Goal: Task Accomplishment & Management: Use online tool/utility

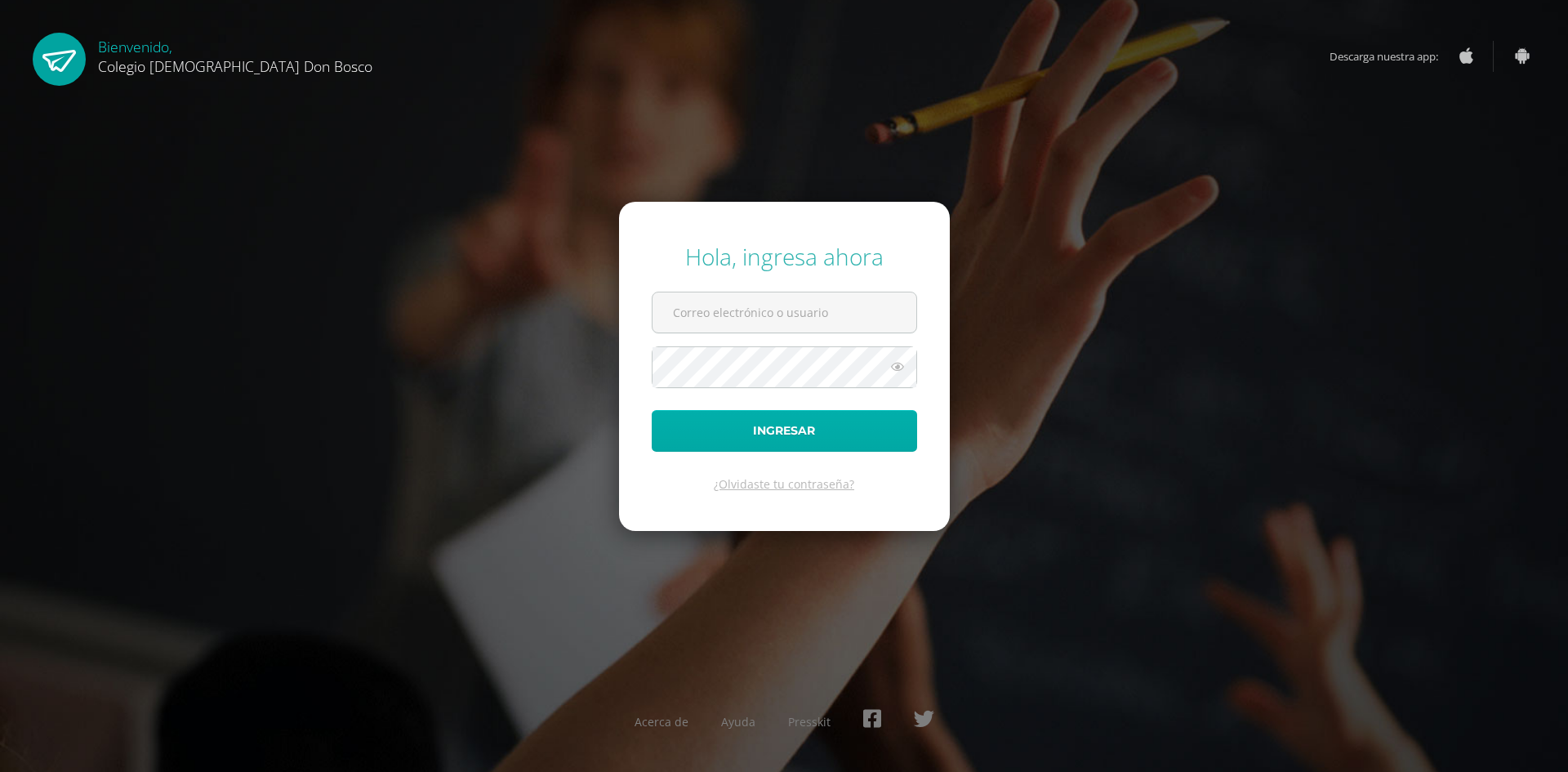
type input "[EMAIL_ADDRESS][DOMAIN_NAME]"
click at [765, 449] on button "Ingresar" at bounding box center [784, 431] width 266 height 42
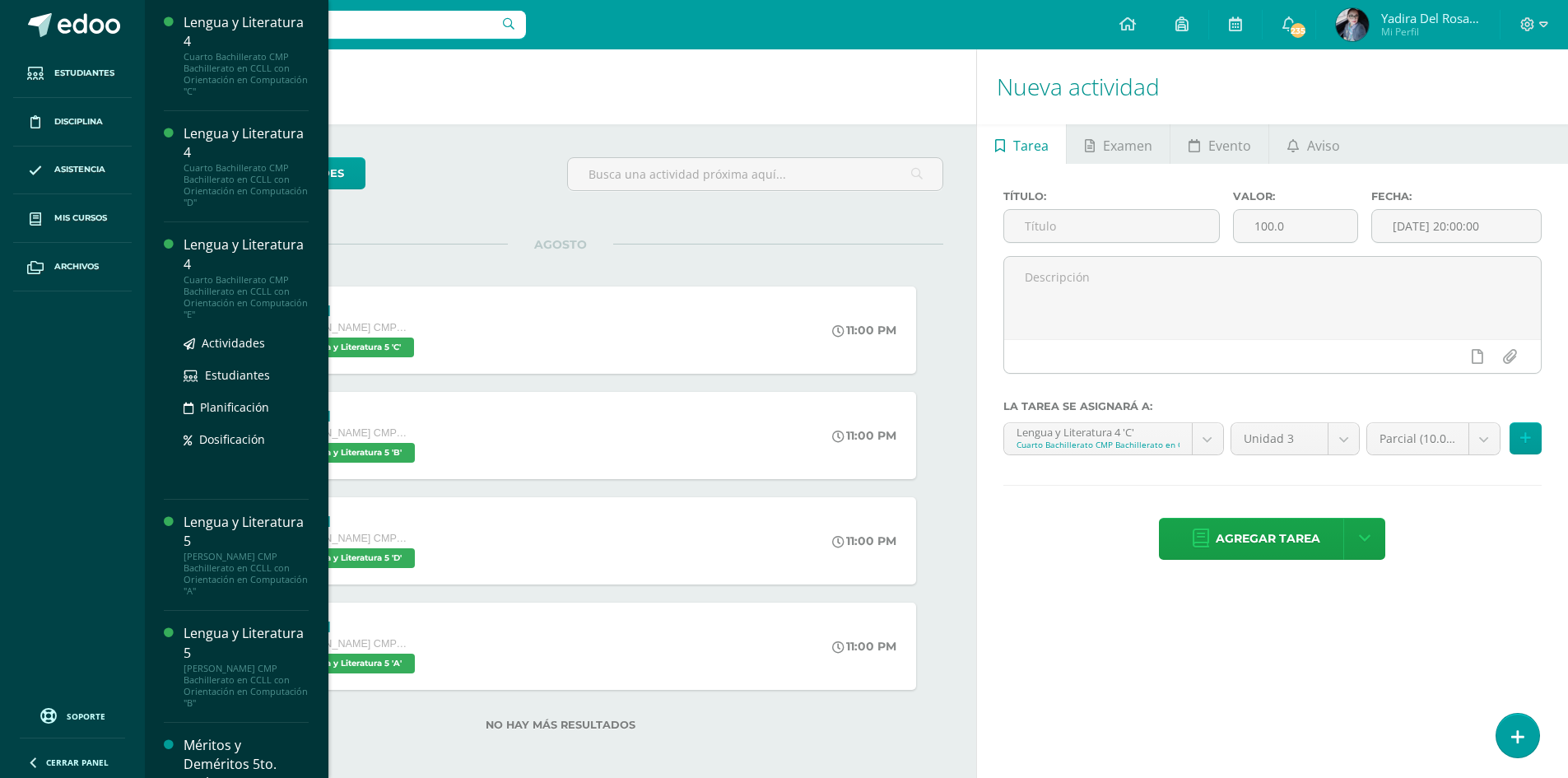
click at [235, 260] on div "Lengua y Literatura 4" at bounding box center [246, 254] width 125 height 38
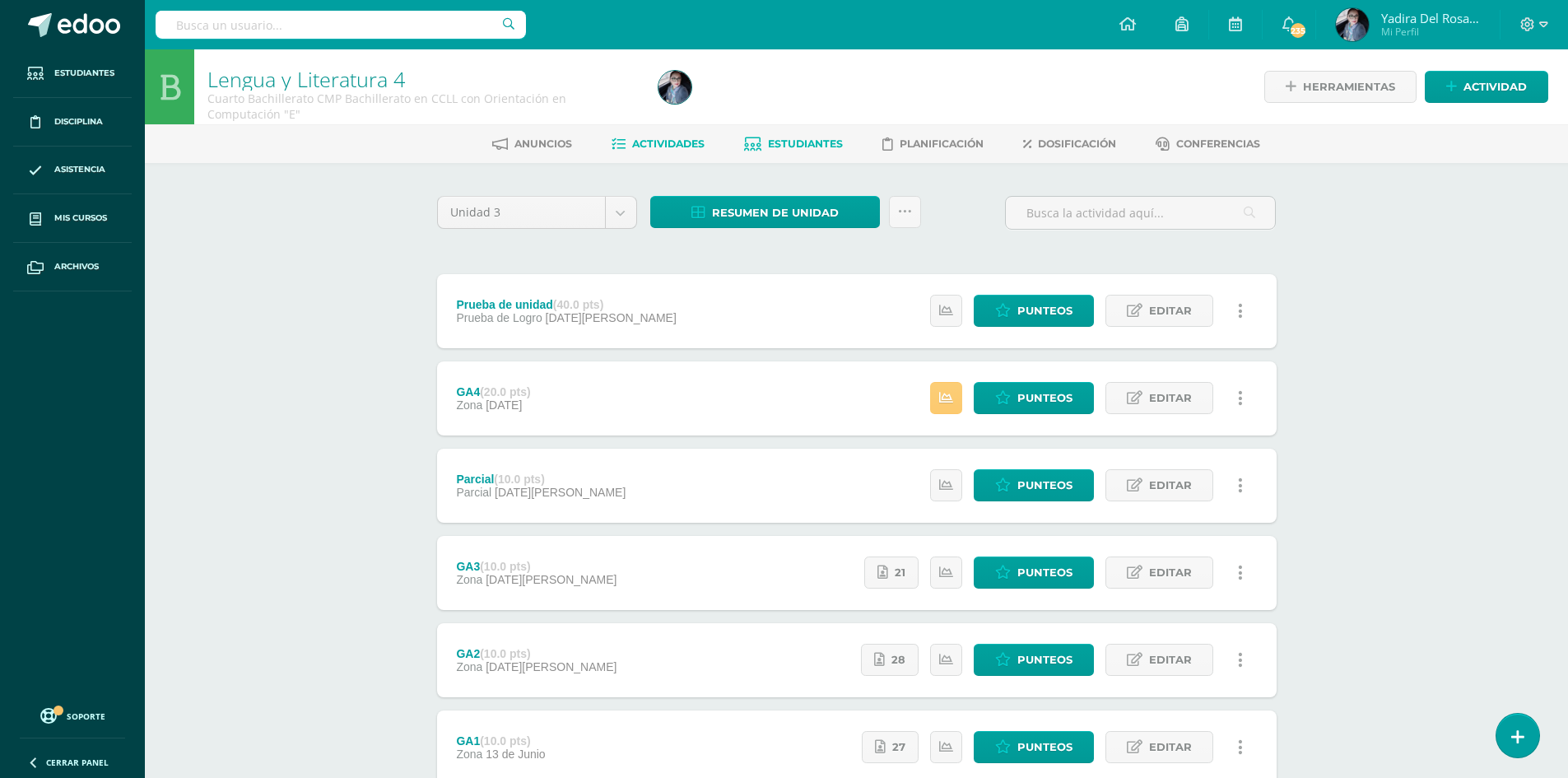
click at [804, 143] on span "Estudiantes" at bounding box center [805, 144] width 75 height 12
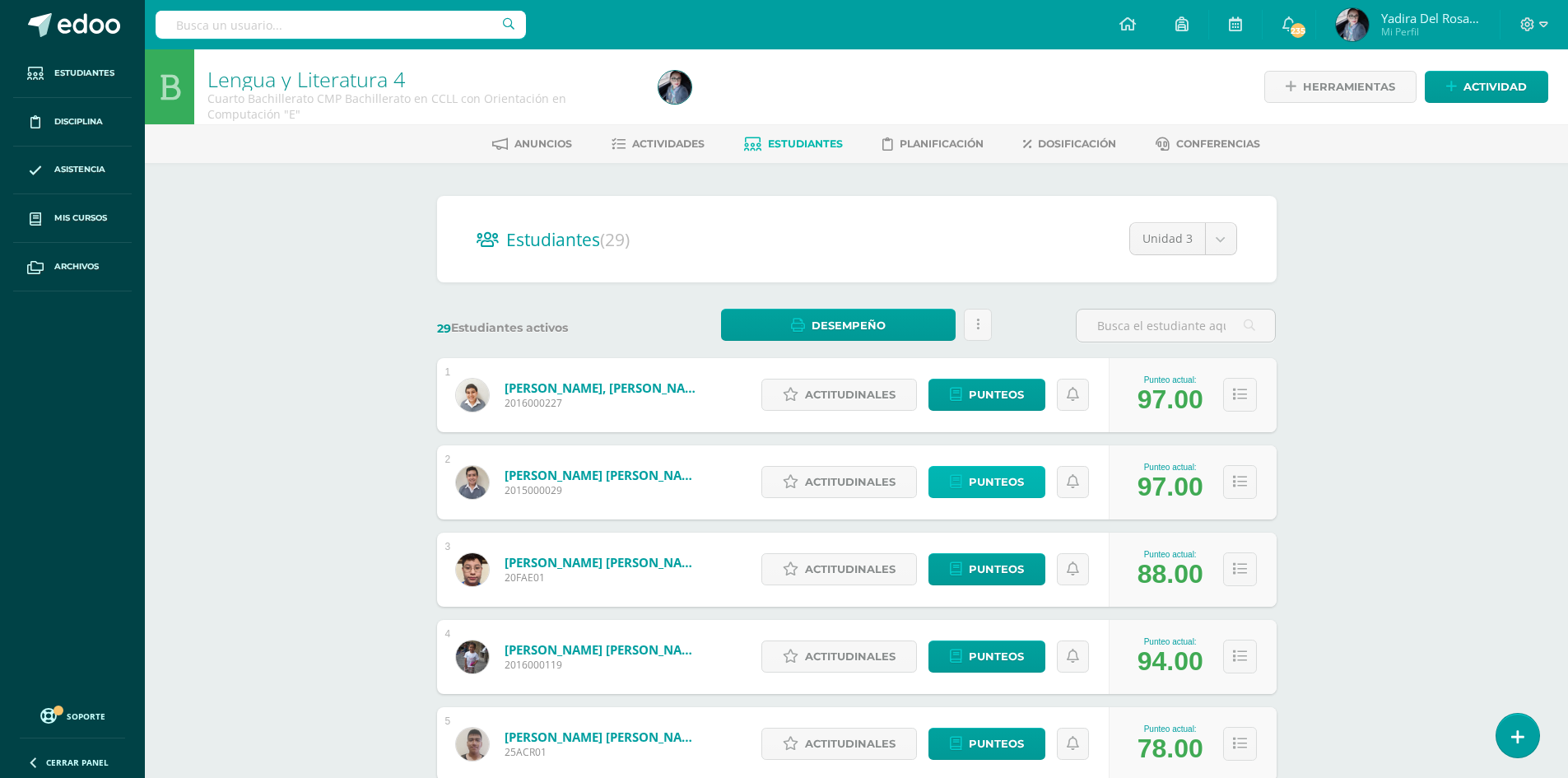
click at [983, 482] on span "Punteos" at bounding box center [996, 481] width 55 height 31
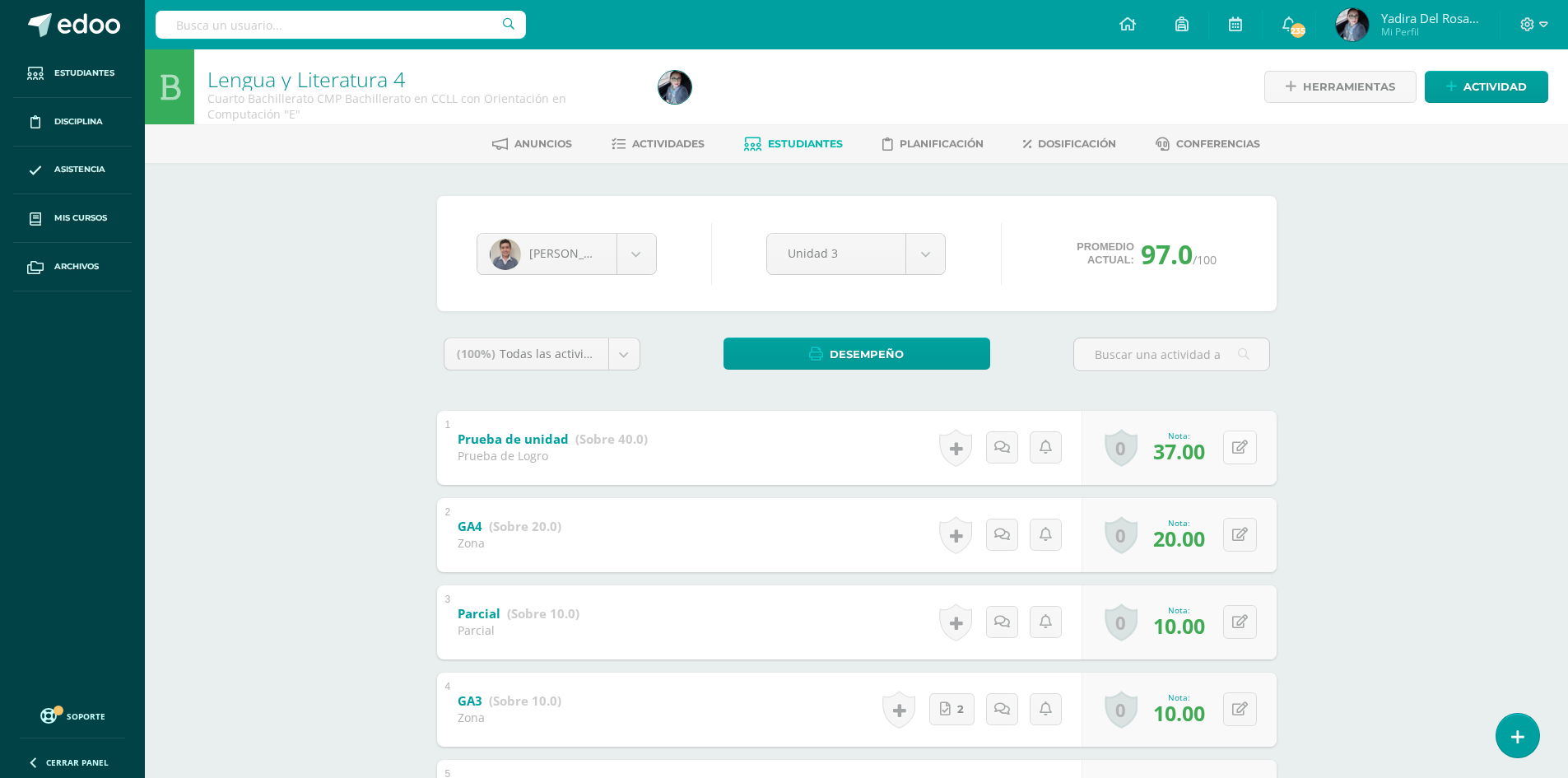
click at [1241, 445] on button at bounding box center [1240, 447] width 34 height 34
type input "40"
click at [1211, 452] on icon at bounding box center [1207, 453] width 15 height 14
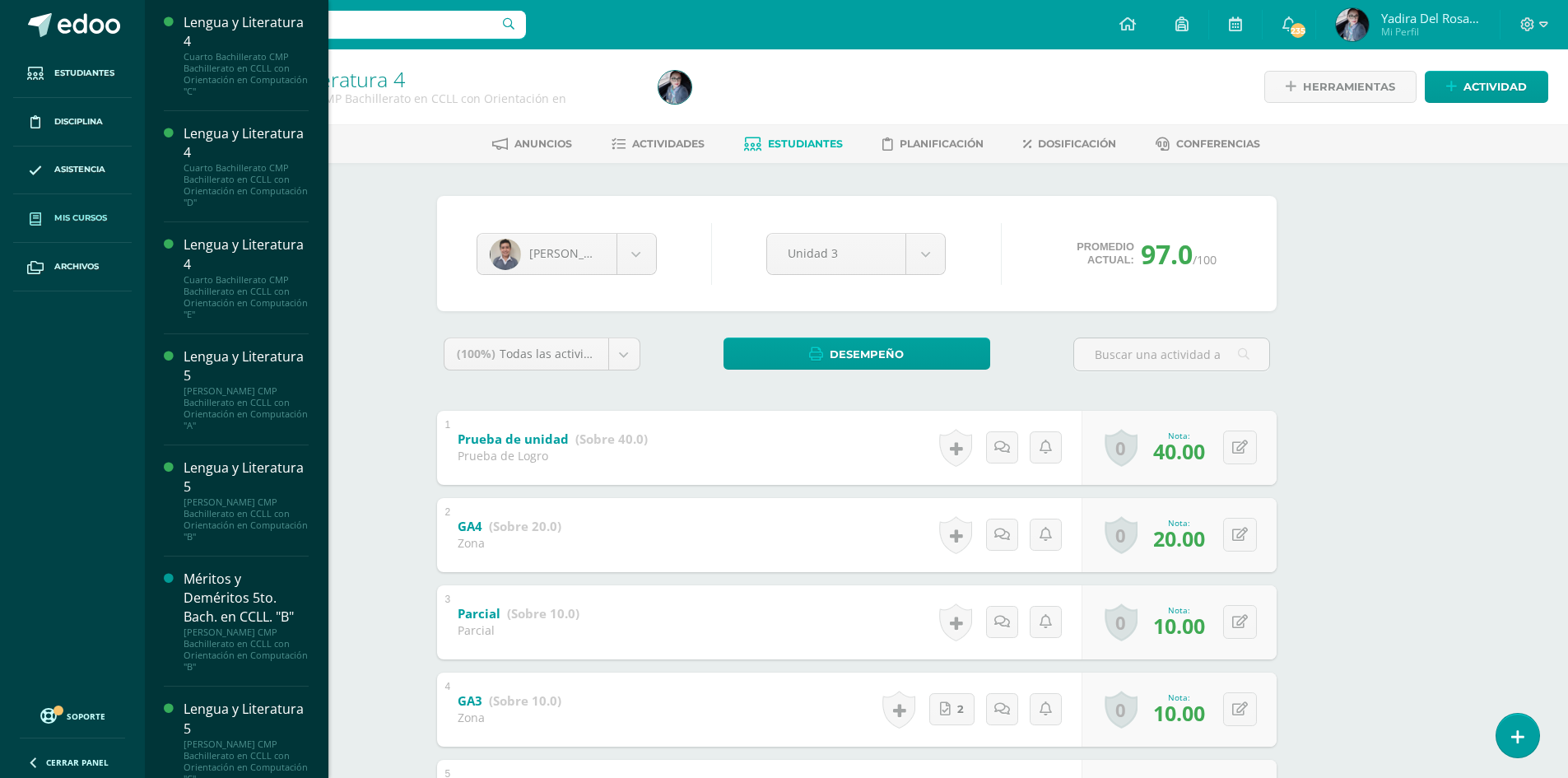
click at [67, 214] on span "Mis cursos" at bounding box center [81, 218] width 53 height 13
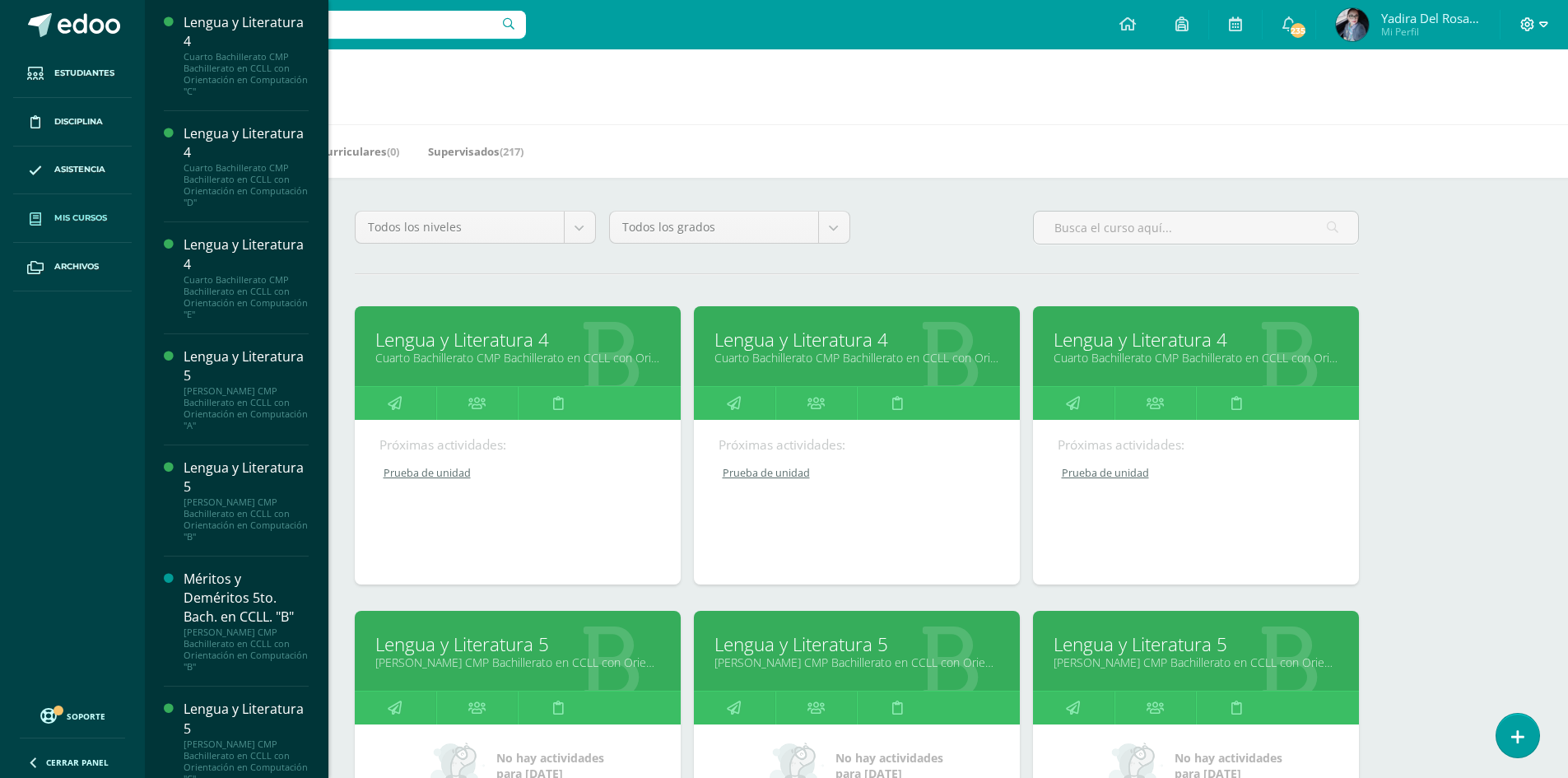
click at [1545, 23] on icon at bounding box center [1543, 25] width 9 height 15
click at [1487, 113] on span "Cerrar sesión" at bounding box center [1491, 112] width 74 height 16
